Goal: Task Accomplishment & Management: Manage account settings

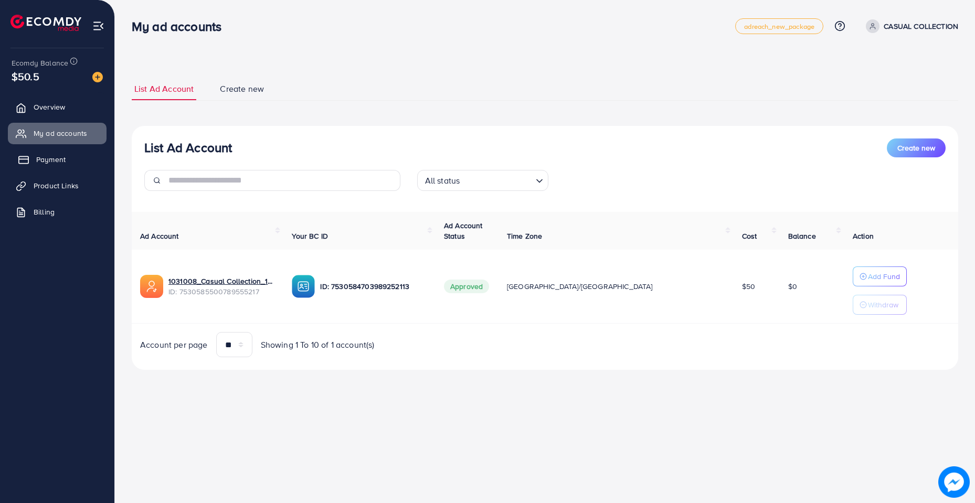
click at [48, 169] on link "Payment" at bounding box center [57, 159] width 99 height 21
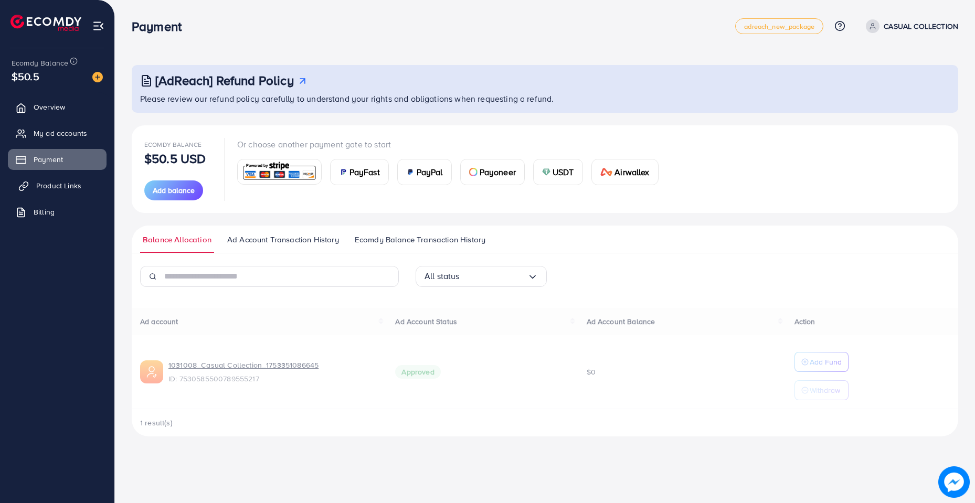
click at [45, 189] on span "Product Links" at bounding box center [58, 185] width 45 height 10
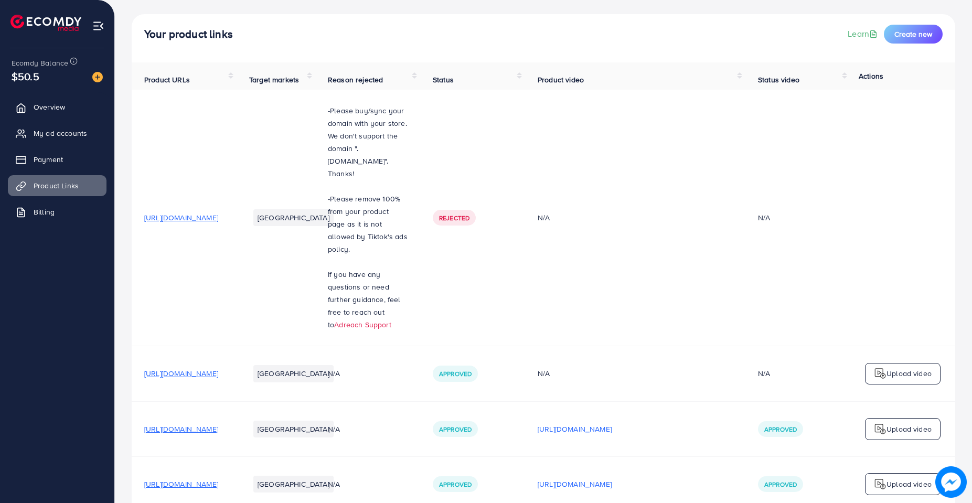
scroll to position [101, 0]
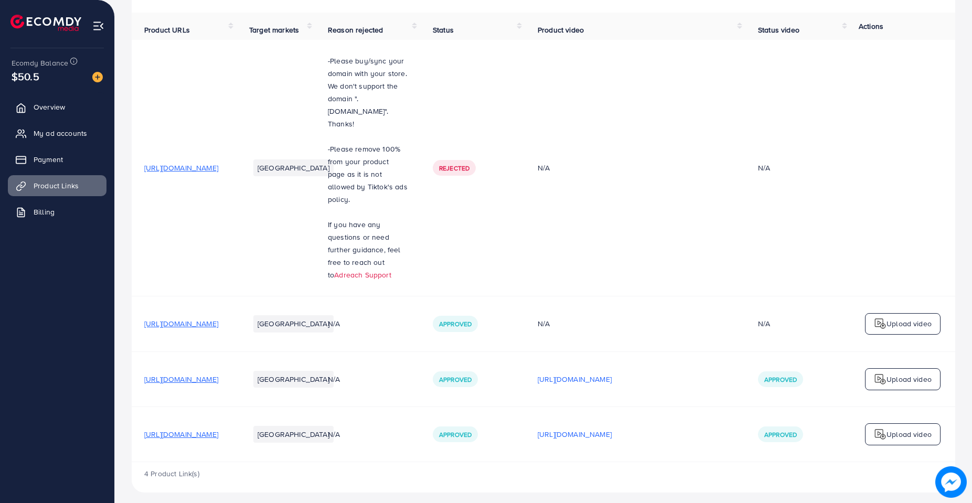
click at [215, 429] on span "[URL][DOMAIN_NAME]" at bounding box center [181, 434] width 74 height 10
click at [218, 374] on span "[URL][DOMAIN_NAME]" at bounding box center [181, 379] width 74 height 10
click at [42, 135] on span "My ad accounts" at bounding box center [63, 133] width 54 height 10
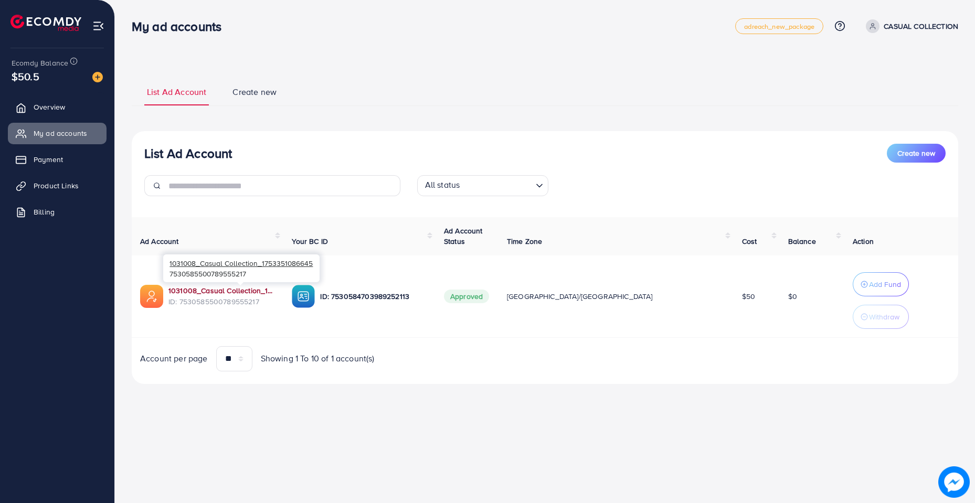
click at [252, 294] on link "1031008_Casual Collection_1753351086645" at bounding box center [221, 290] width 107 height 10
click at [46, 178] on link "Product Links" at bounding box center [57, 185] width 99 height 21
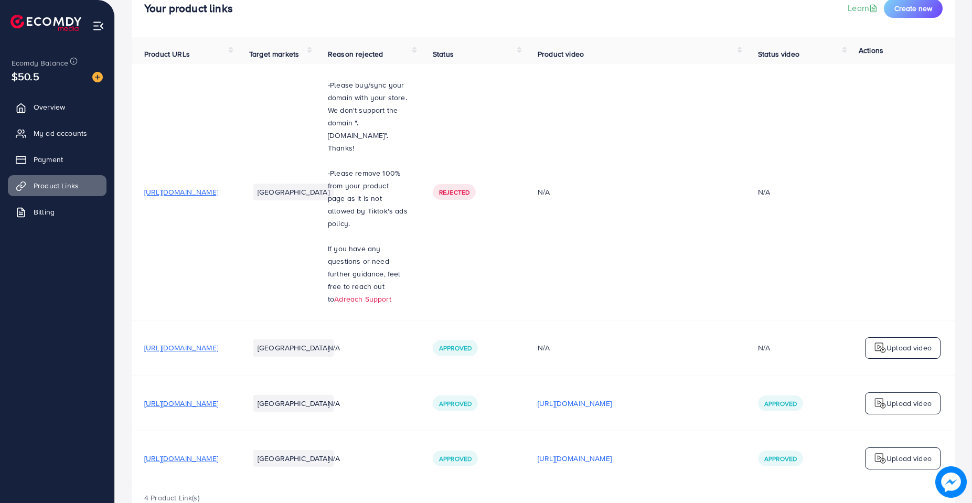
scroll to position [101, 0]
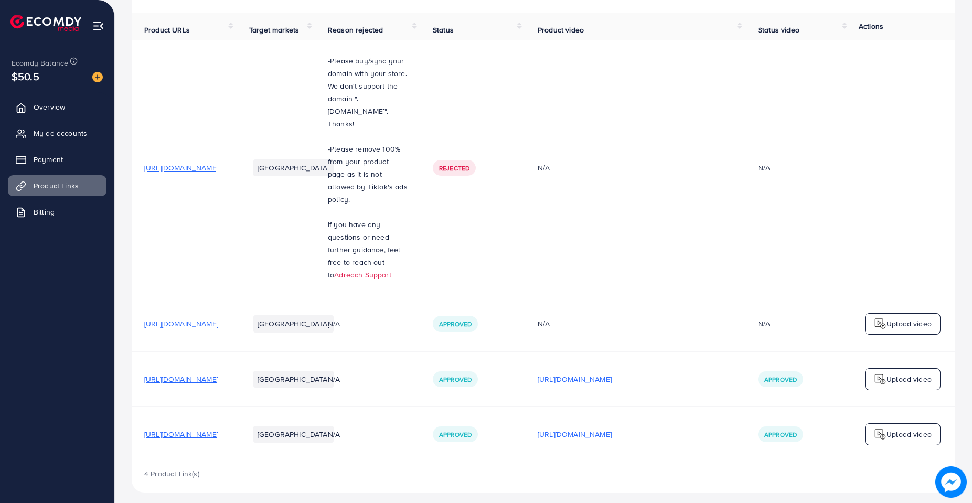
click at [218, 374] on span "[URL][DOMAIN_NAME]" at bounding box center [181, 379] width 74 height 10
click at [63, 131] on span "My ad accounts" at bounding box center [63, 133] width 54 height 10
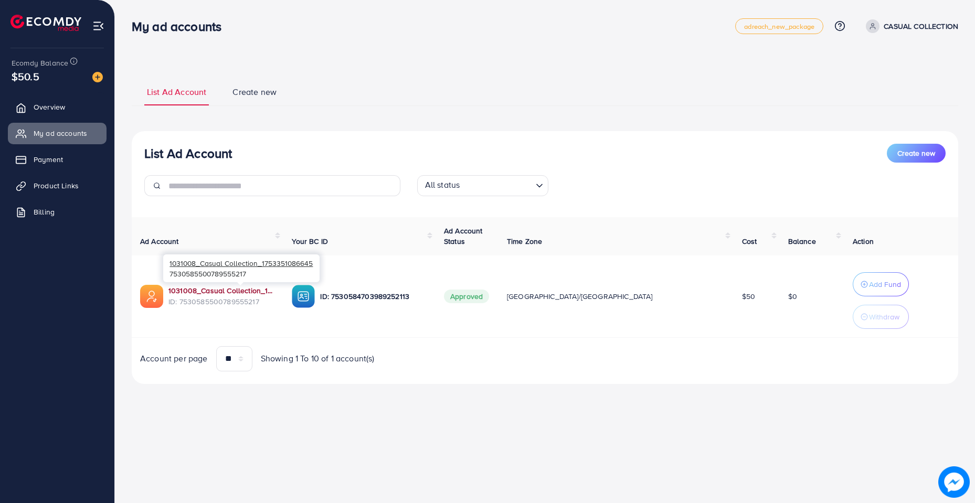
click at [250, 290] on link "1031008_Casual Collection_1753351086645" at bounding box center [221, 290] width 107 height 10
click at [869, 285] on p "Add Fund" at bounding box center [885, 284] width 32 height 13
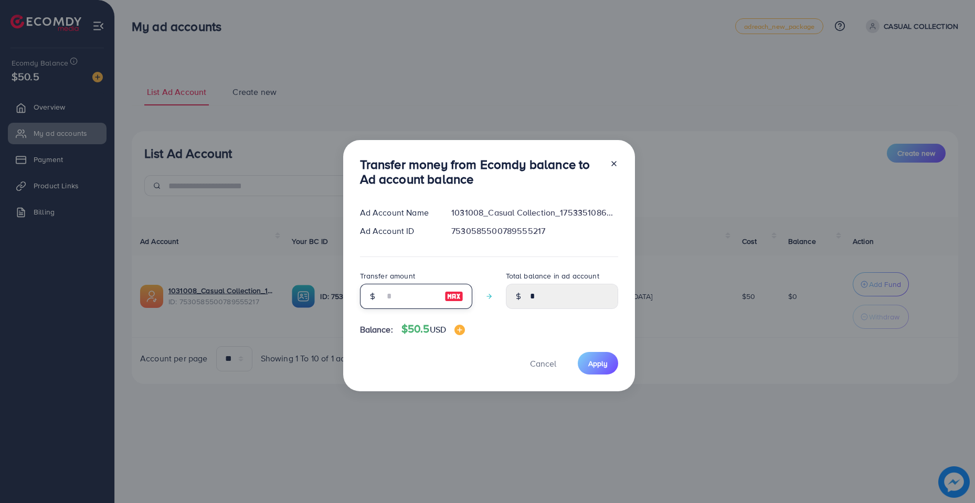
click at [391, 299] on input "number" at bounding box center [410, 296] width 52 height 25
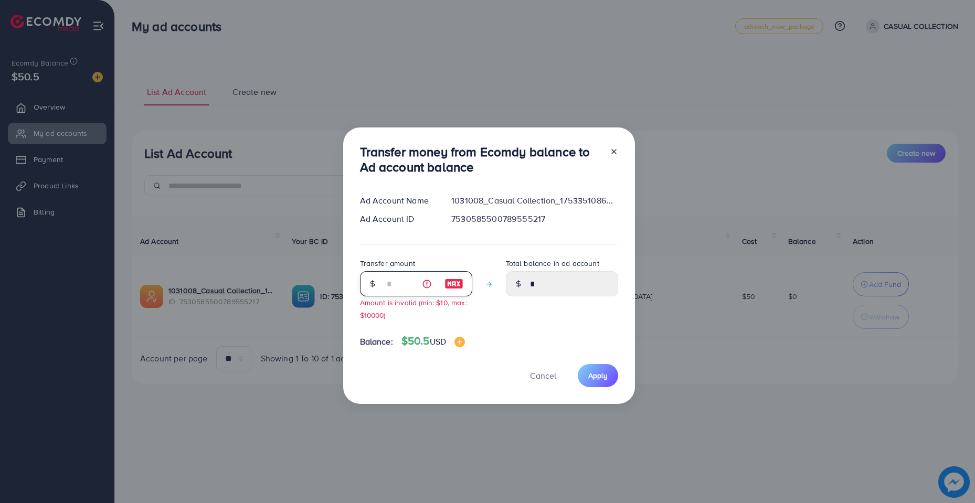
type input "**"
type input "*****"
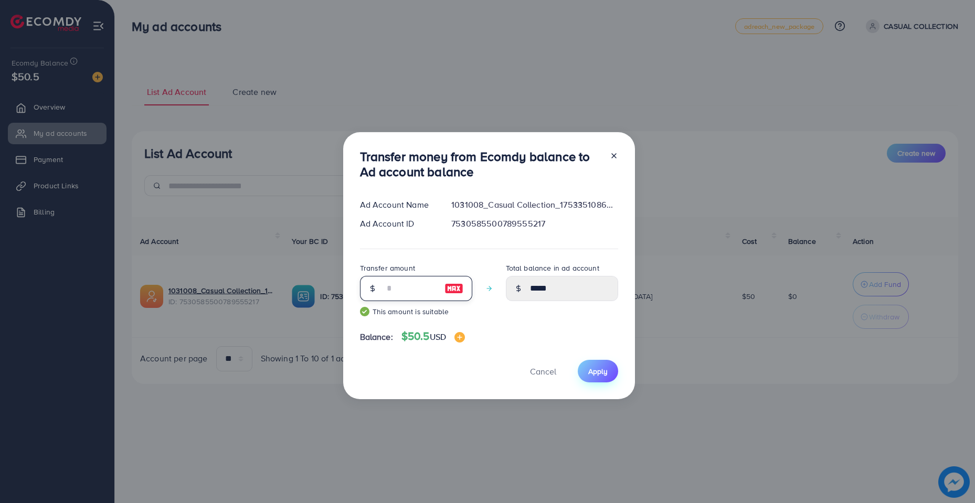
type input "**"
click at [592, 360] on button "Apply" at bounding box center [598, 371] width 40 height 23
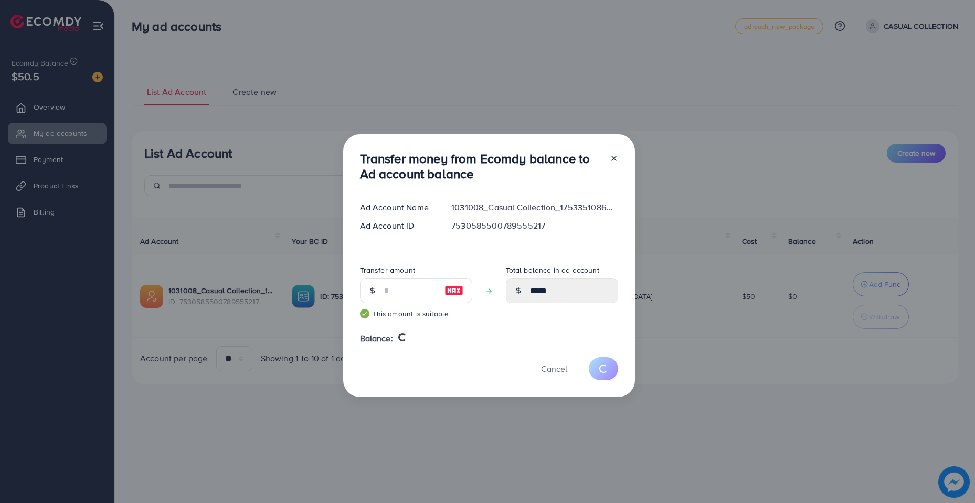
type input "*"
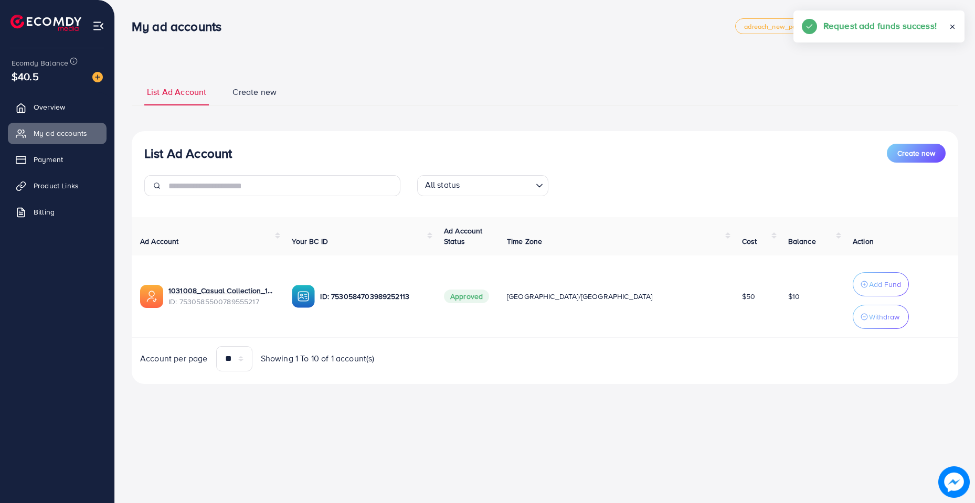
click at [869, 312] on p "Withdraw" at bounding box center [884, 317] width 30 height 13
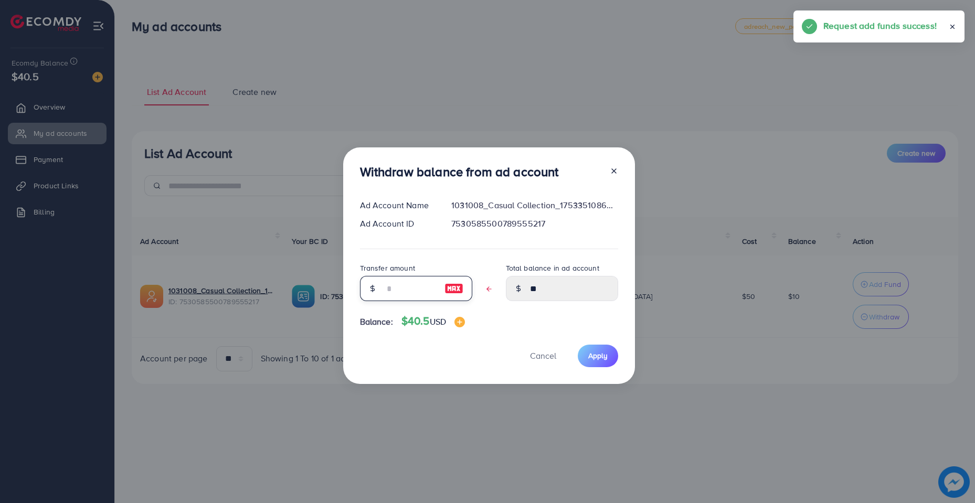
click at [396, 284] on input "text" at bounding box center [410, 288] width 52 height 25
type input "*"
type input "****"
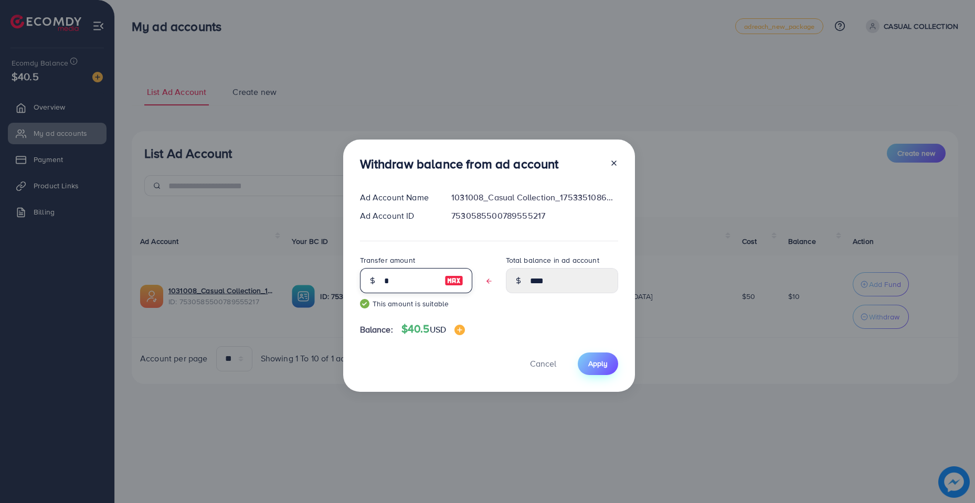
type input "*"
click at [599, 364] on span "Apply" at bounding box center [597, 363] width 19 height 10
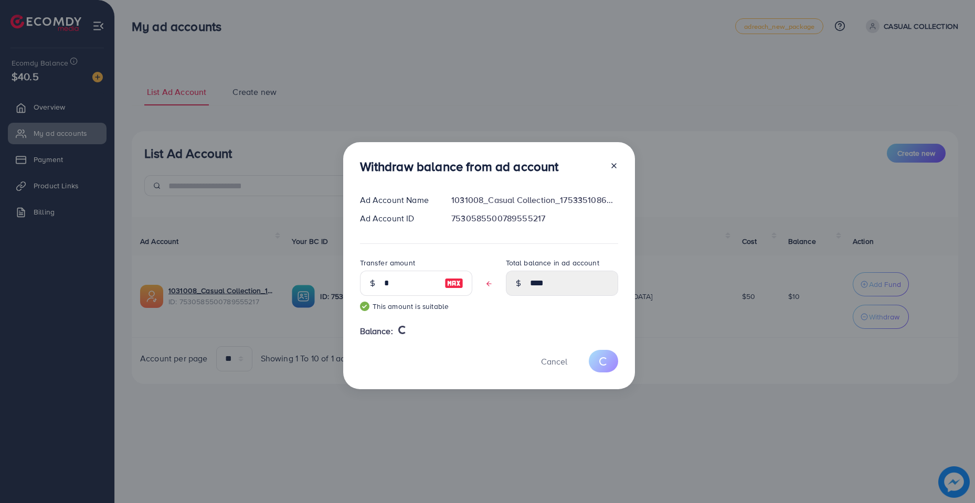
click at [438, 418] on div "Withdraw balance from ad account Ad Account Name 1031008_Casual Collection_1753…" at bounding box center [487, 251] width 975 height 503
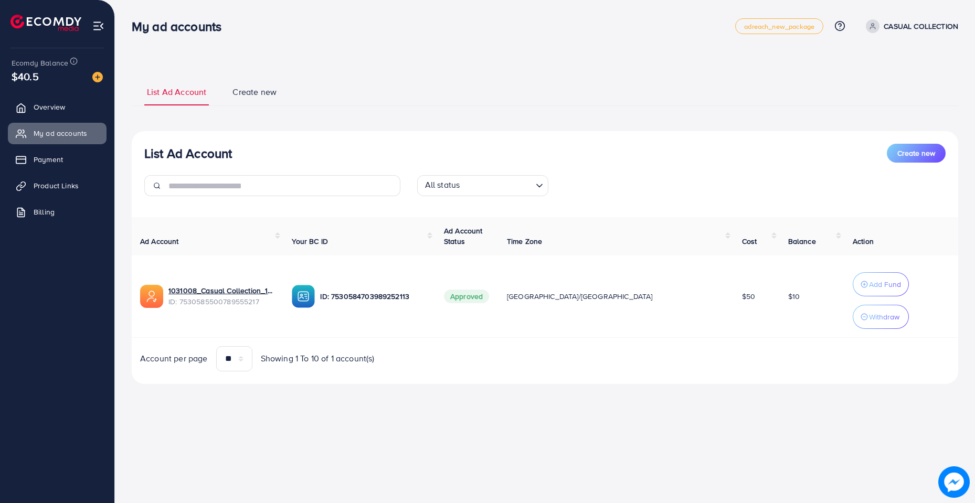
click at [396, 122] on div "**********" at bounding box center [545, 231] width 826 height 306
